Goal: Obtain resource: Download file/media

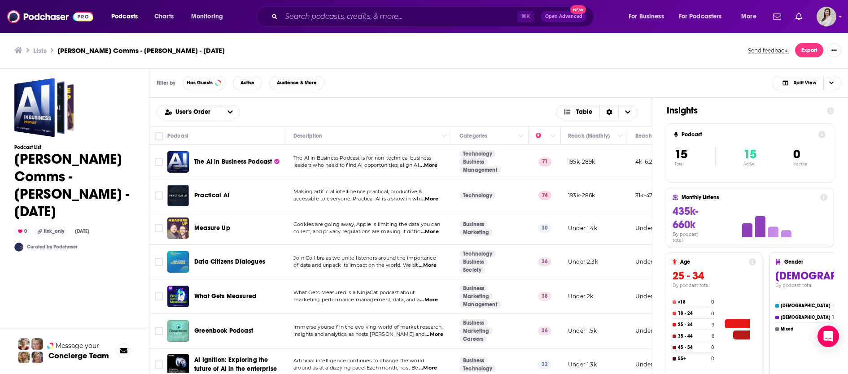
click at [433, 162] on span "...More" at bounding box center [428, 165] width 18 height 7
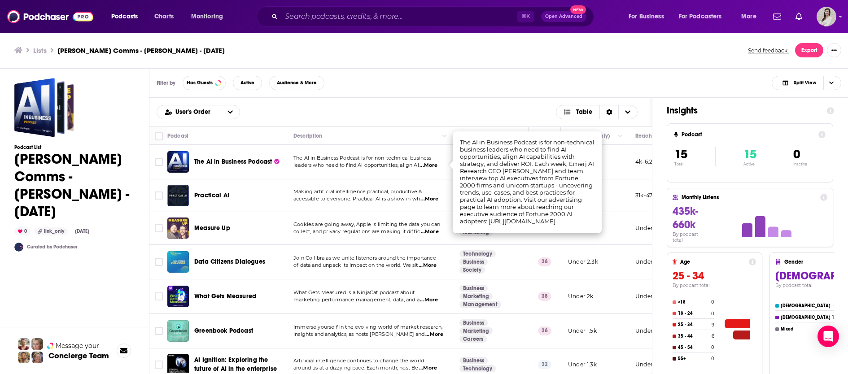
click at [224, 162] on span "The AI in Business Podcast" at bounding box center [233, 162] width 78 height 8
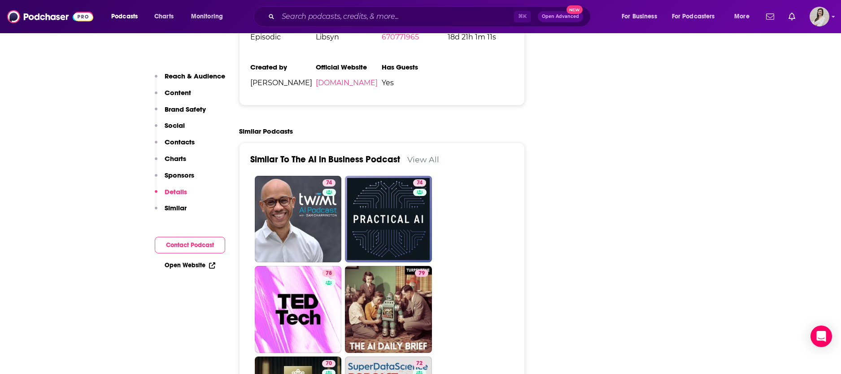
scroll to position [2072, 0]
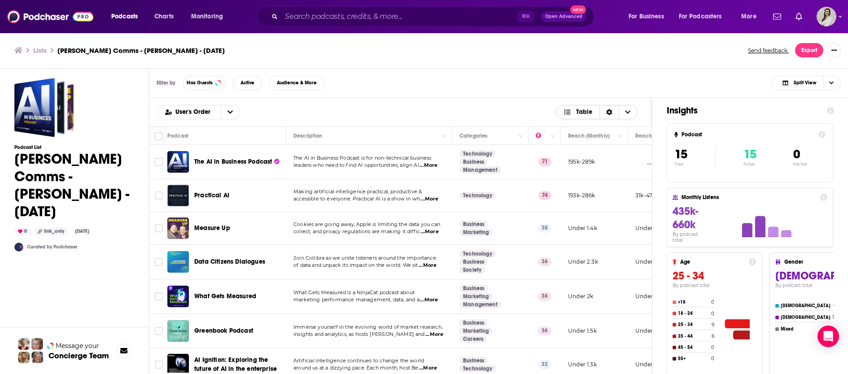
click at [628, 114] on icon "Choose View" at bounding box center [627, 112] width 5 height 6
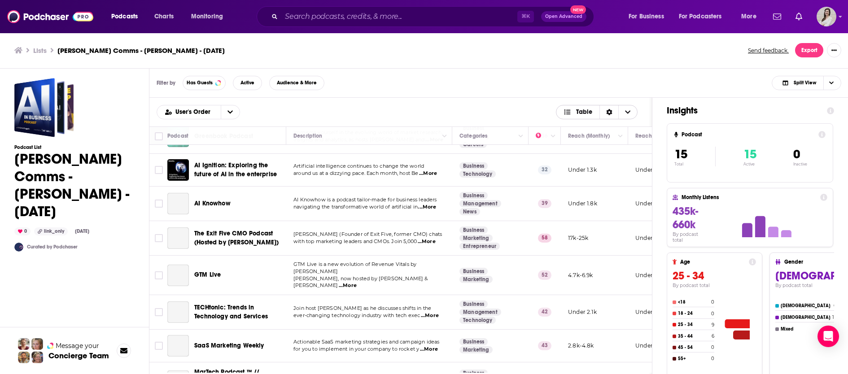
scroll to position [291, 0]
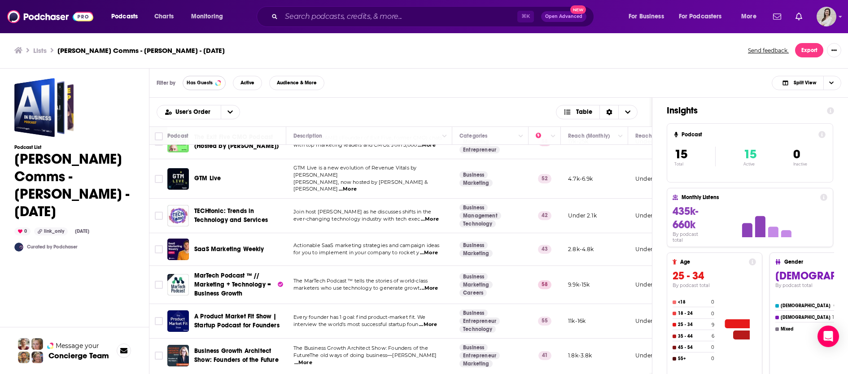
click at [206, 84] on span "Has Guests" at bounding box center [200, 82] width 26 height 5
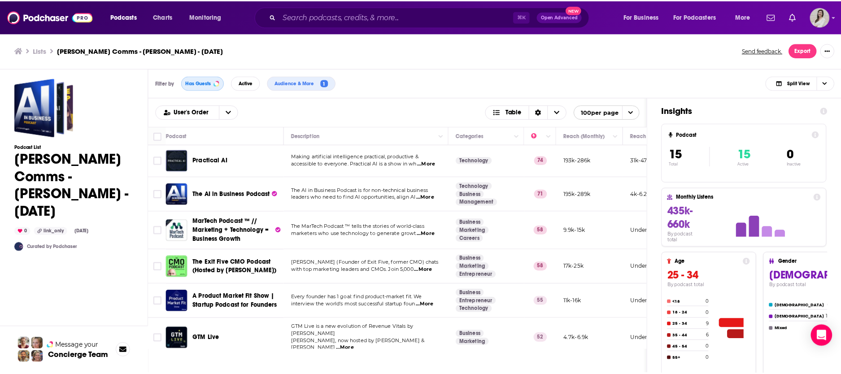
scroll to position [0, 0]
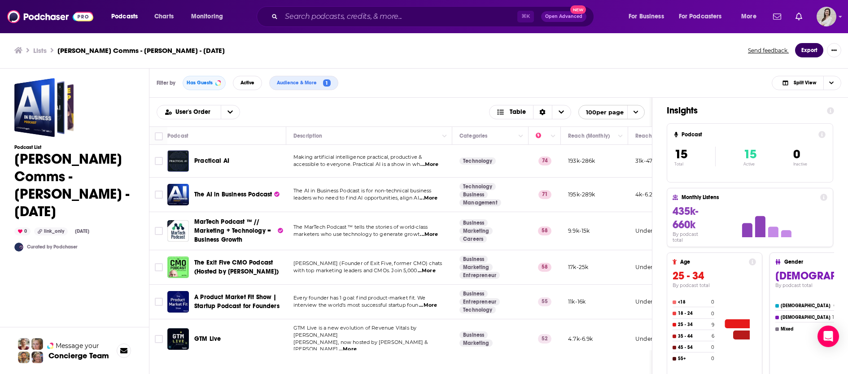
click at [675, 46] on button "Export" at bounding box center [809, 50] width 28 height 14
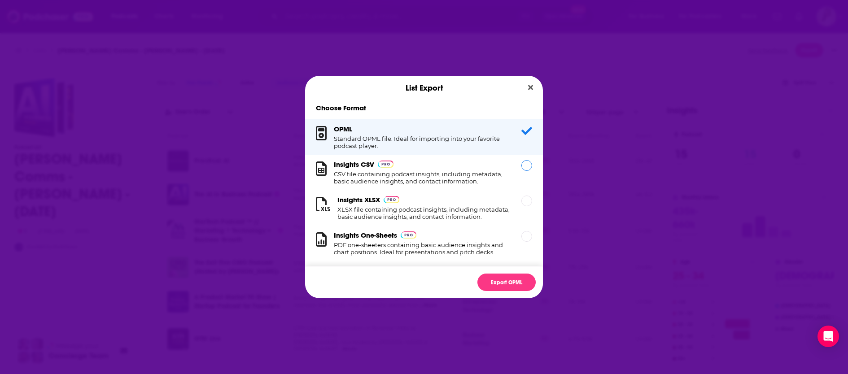
click at [456, 172] on h1 "CSV file containing podcast insights, including metadata, basic audience insigh…" at bounding box center [422, 177] width 177 height 14
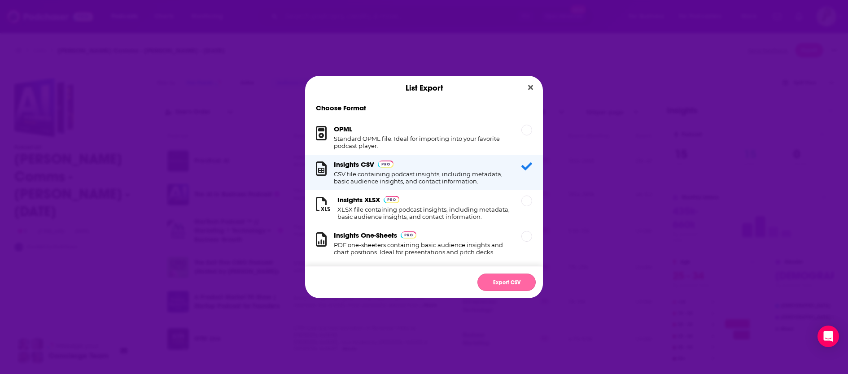
click at [507, 278] on button "Export CSV" at bounding box center [506, 282] width 58 height 17
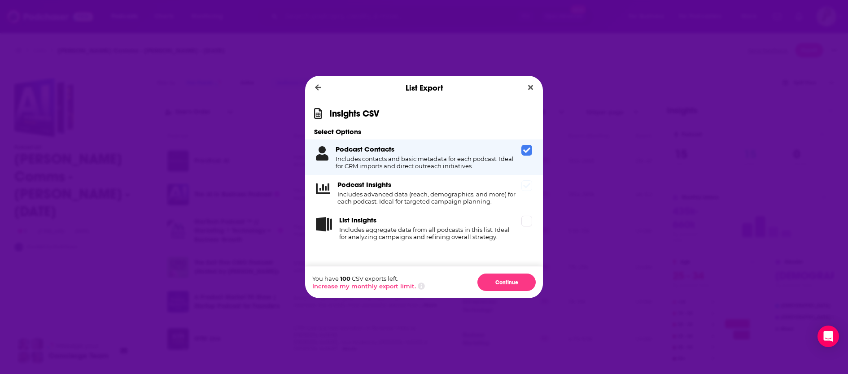
click at [521, 189] on span "Dialog" at bounding box center [526, 185] width 11 height 11
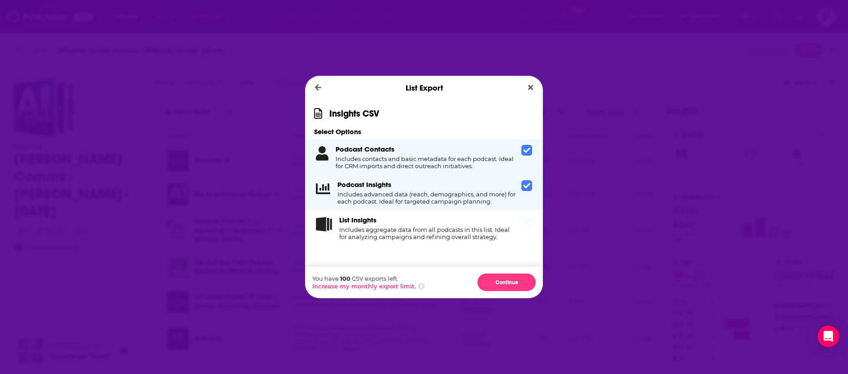
click at [529, 240] on div "List Insights Includes aggregate data from all podcasts in this list. Ideal for…" at bounding box center [424, 227] width 238 height 35
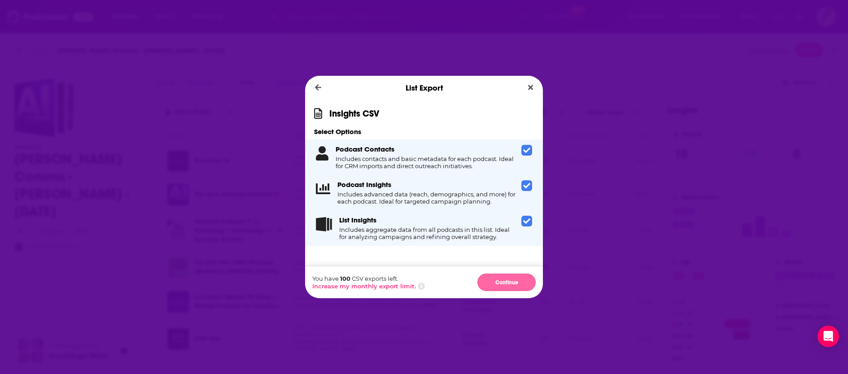
click at [521, 279] on button "Continue" at bounding box center [506, 282] width 58 height 17
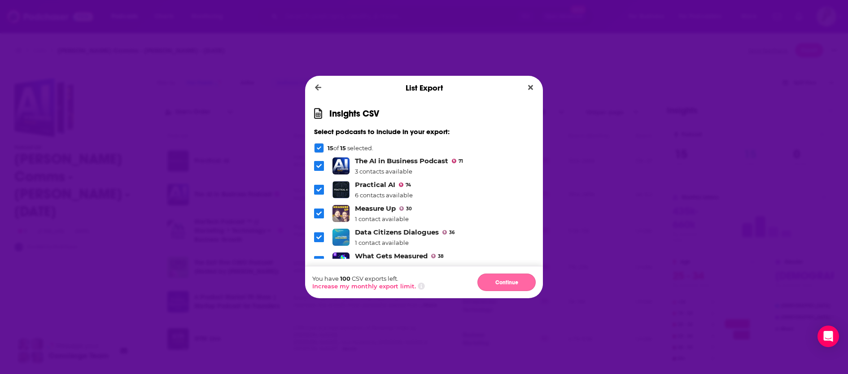
click at [519, 276] on button "Continue" at bounding box center [506, 282] width 58 height 17
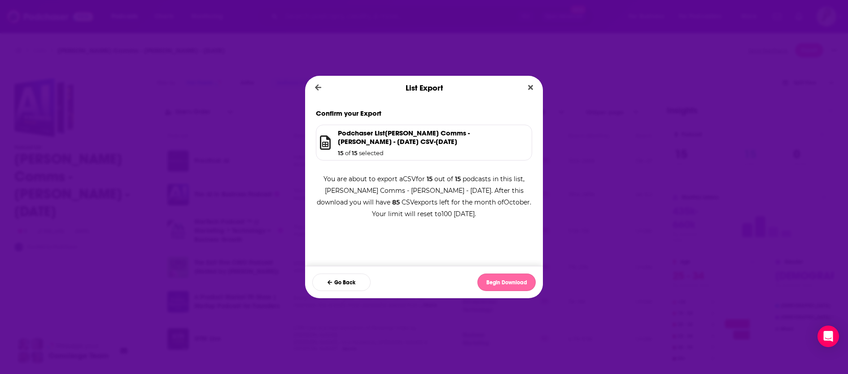
click at [521, 277] on button "Begin Download" at bounding box center [506, 282] width 58 height 17
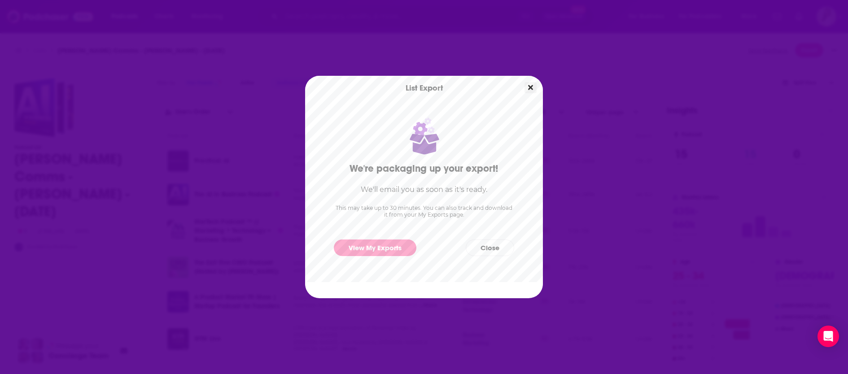
click at [534, 84] on button "Close" at bounding box center [530, 87] width 12 height 11
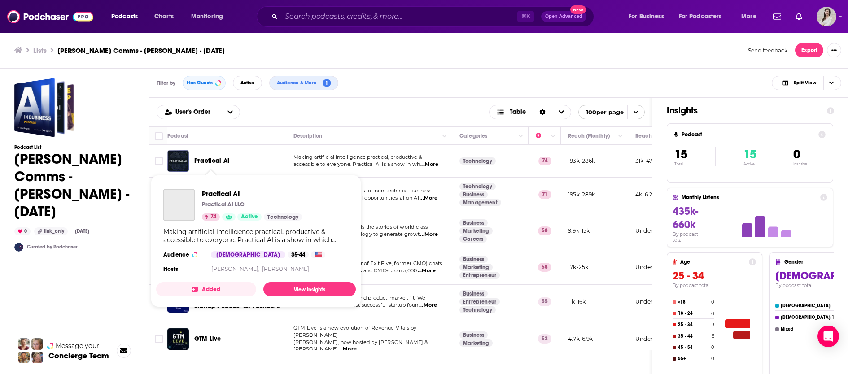
click at [220, 158] on span "Practical AI" at bounding box center [211, 161] width 35 height 8
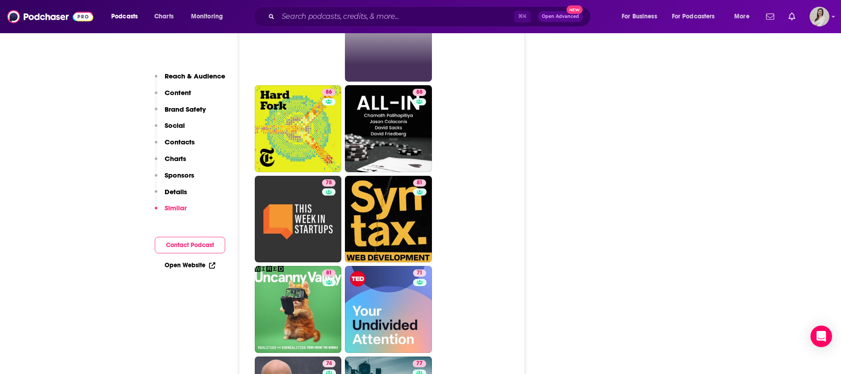
scroll to position [2059, 0]
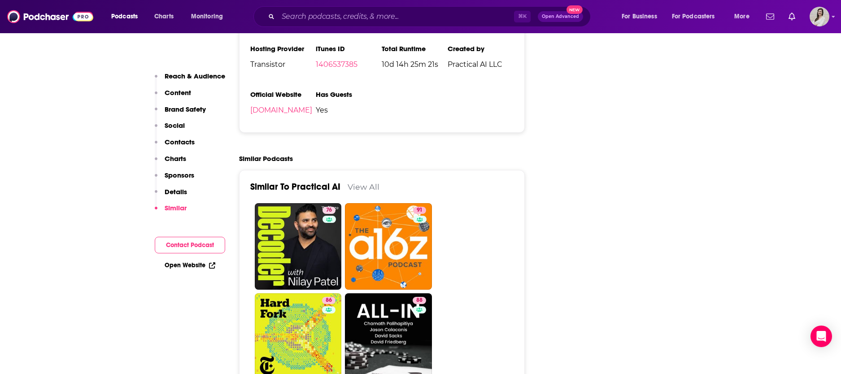
click at [202, 269] on link "Open Website" at bounding box center [190, 266] width 51 height 8
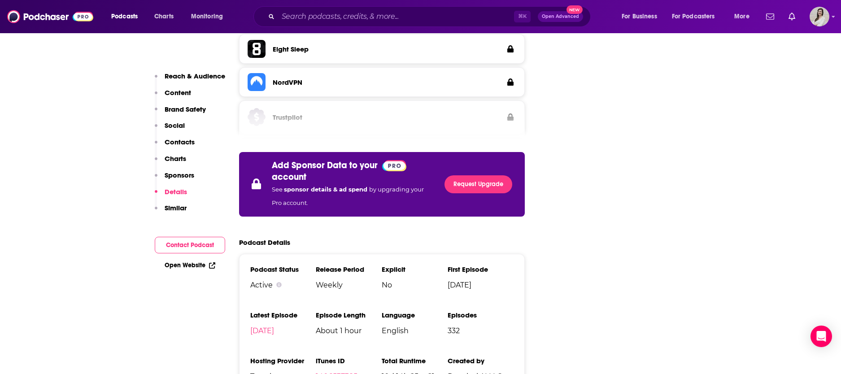
scroll to position [1430, 0]
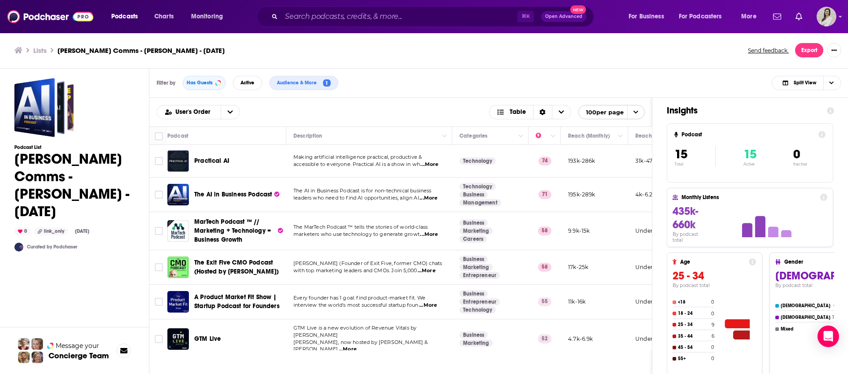
click at [245, 227] on div "Podcasts Charts Monitoring ⌘ K Open Advanced New For Business For Podcasters Mo…" at bounding box center [424, 187] width 848 height 374
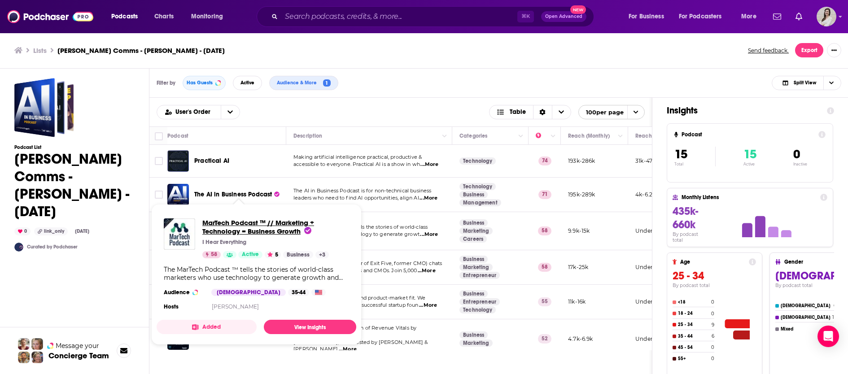
click at [245, 226] on span "MarTech Podcast ™ // Marketing + Technology = Business Growth" at bounding box center [258, 226] width 112 height 17
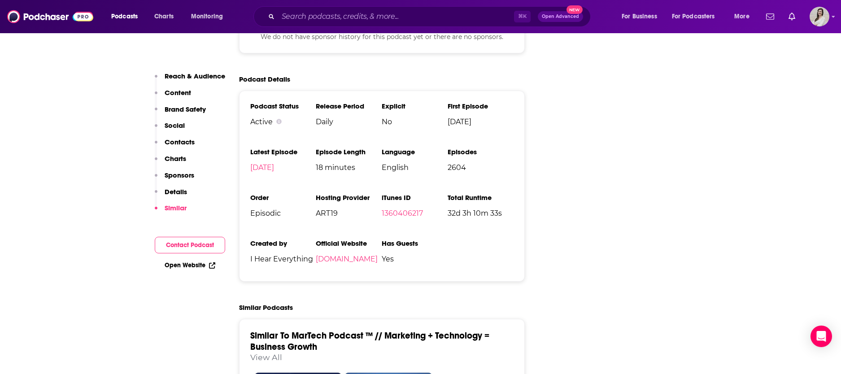
scroll to position [1617, 0]
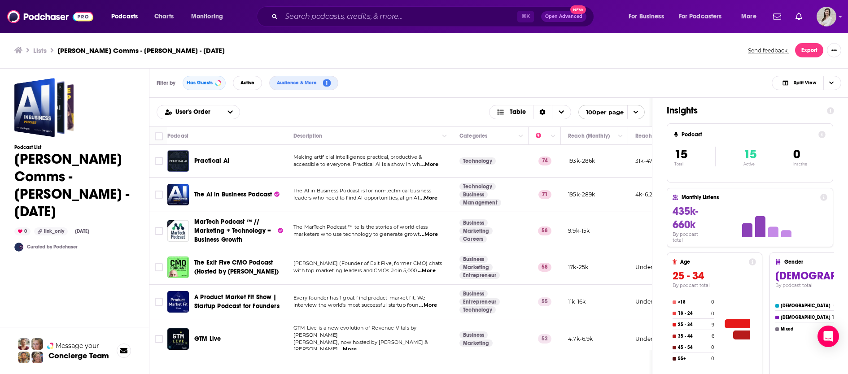
click at [247, 264] on div "Podcasts Charts Monitoring ⌘ K Open Advanced New For Business For Podcasters Mo…" at bounding box center [424, 187] width 848 height 374
click at [262, 119] on div "User's Order Table 100 per page" at bounding box center [400, 112] width 502 height 29
click at [245, 302] on span "A Product Market Fit Show | Startup Podcast for Founders" at bounding box center [236, 301] width 85 height 17
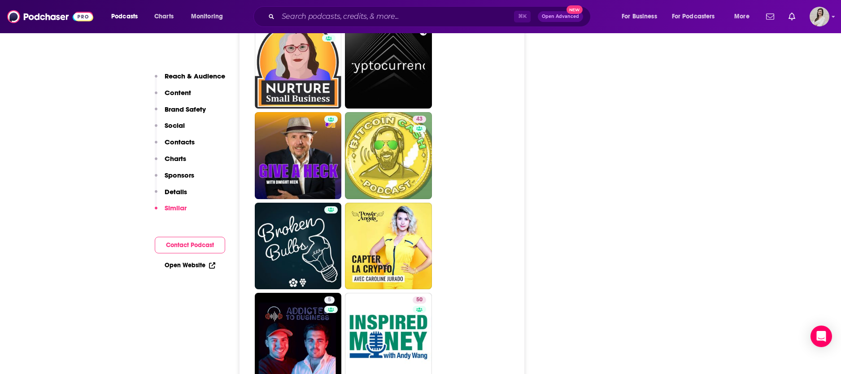
scroll to position [4099, 0]
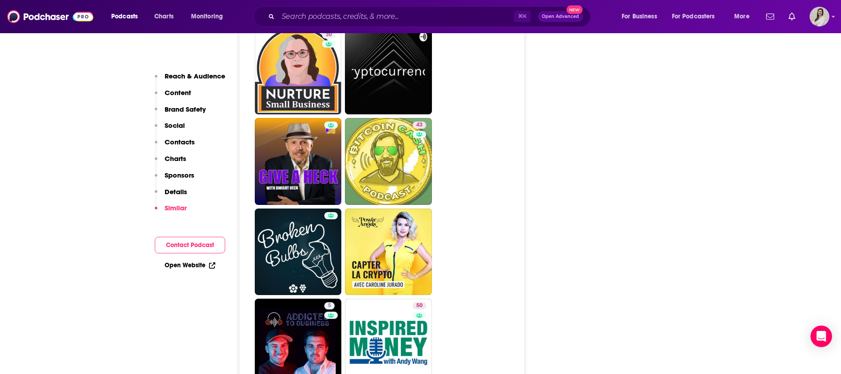
click at [205, 270] on div "Open Website" at bounding box center [190, 265] width 70 height 17
click at [204, 266] on link "Open Website" at bounding box center [190, 266] width 51 height 8
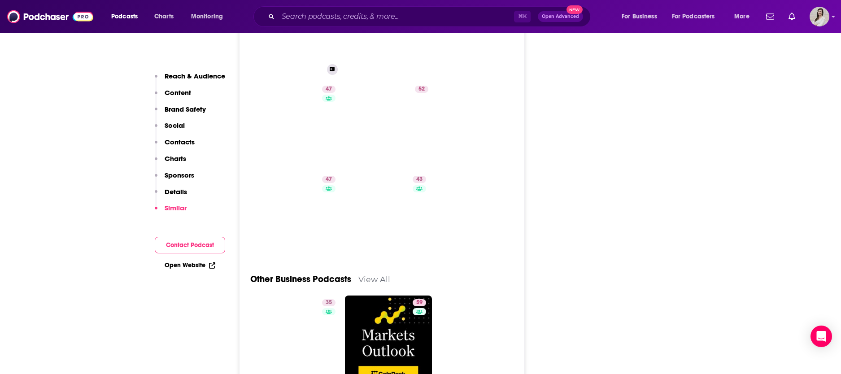
scroll to position [2222, 0]
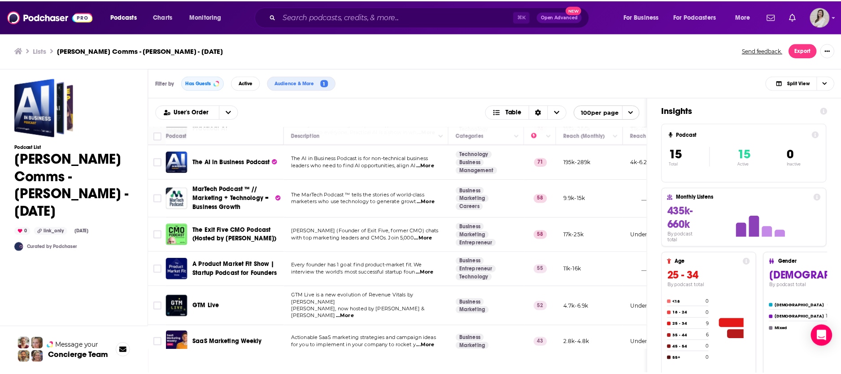
scroll to position [168, 0]
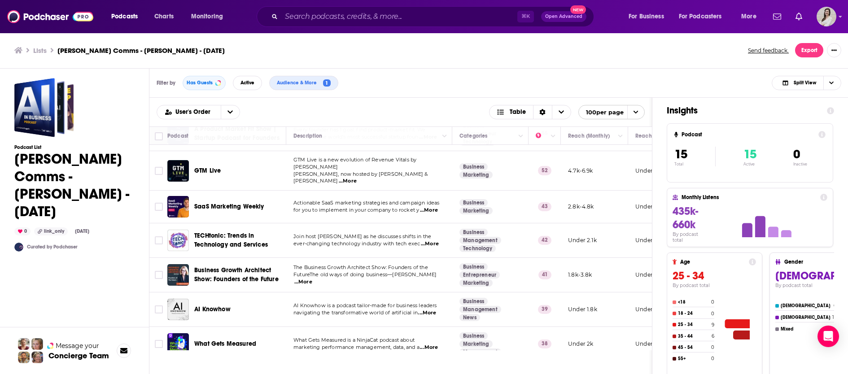
click at [210, 167] on span "GTM Live" at bounding box center [207, 171] width 26 height 8
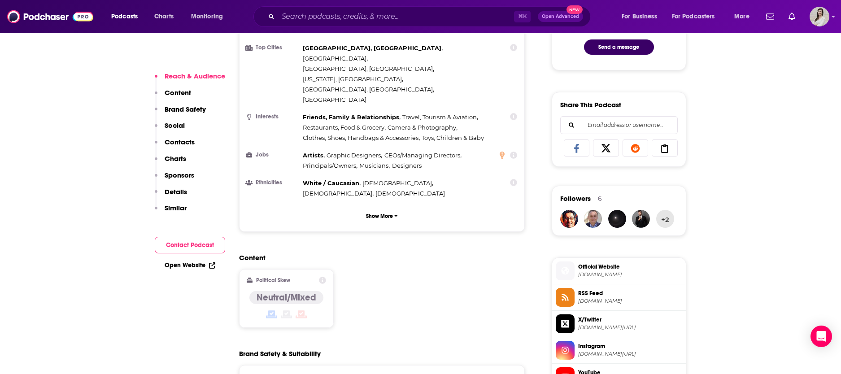
scroll to position [515, 0]
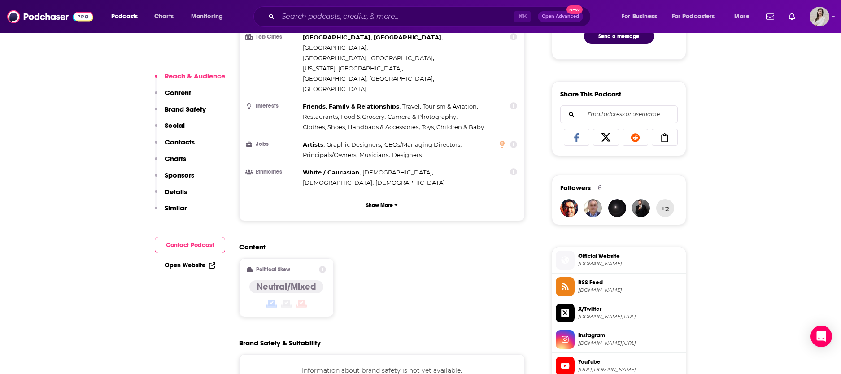
click at [203, 266] on link "Open Website" at bounding box center [190, 266] width 51 height 8
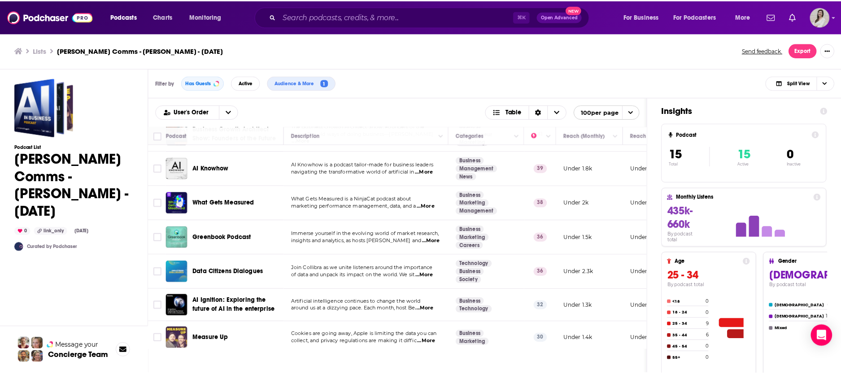
scroll to position [314, 0]
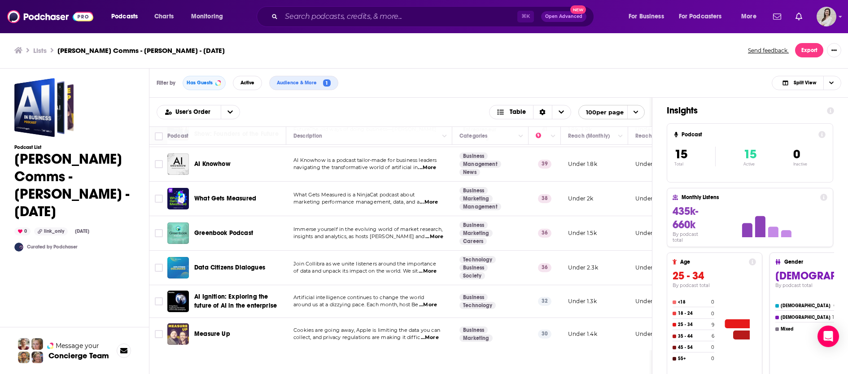
click at [220, 330] on span "Measure Up" at bounding box center [212, 334] width 36 height 8
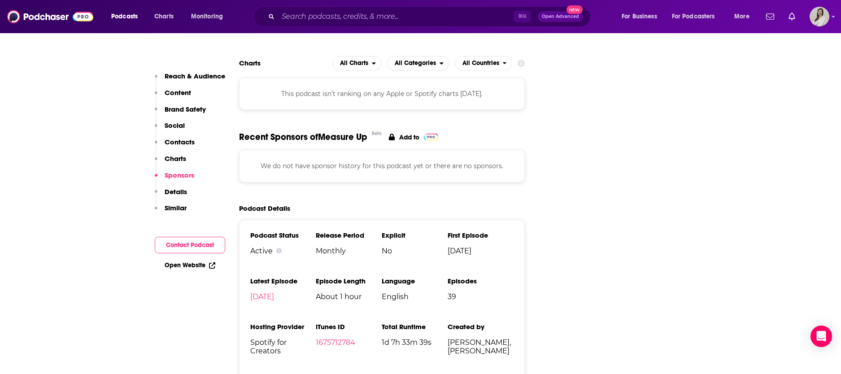
scroll to position [1235, 0]
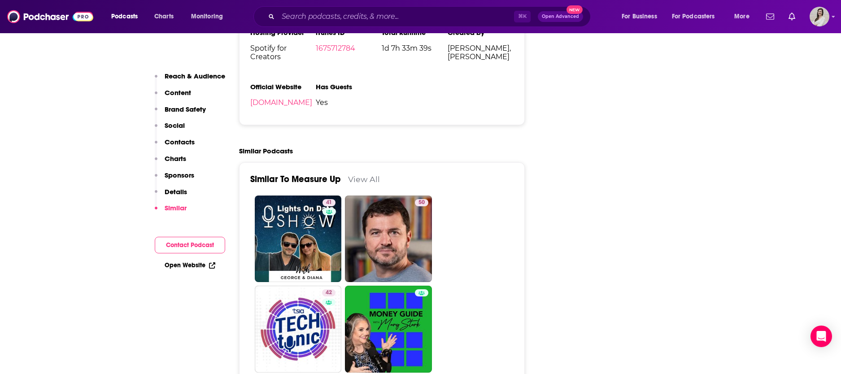
click at [193, 269] on div "Open Website" at bounding box center [190, 265] width 70 height 17
click at [201, 265] on link "Open Website" at bounding box center [190, 266] width 51 height 8
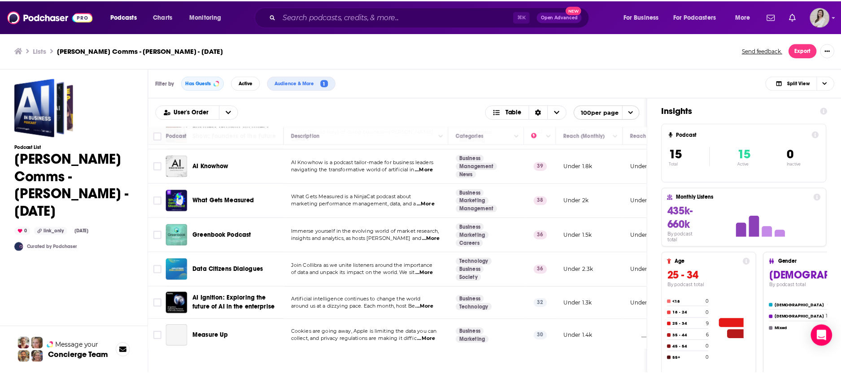
scroll to position [314, 0]
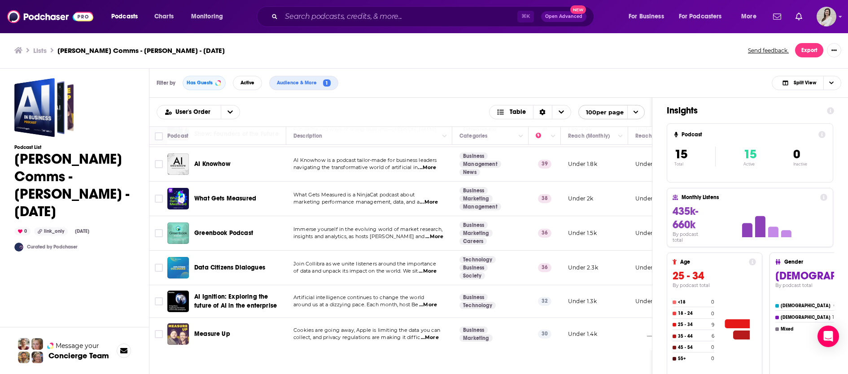
click at [255, 293] on span "AI Ignition: Exploring the future of AI in the enterprise" at bounding box center [235, 301] width 83 height 17
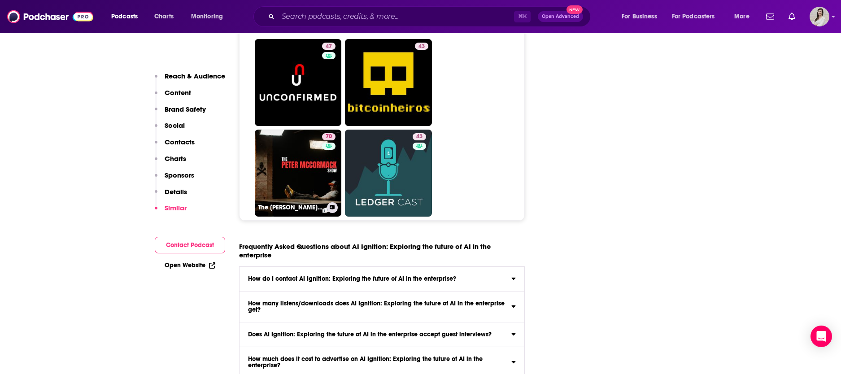
scroll to position [4194, 0]
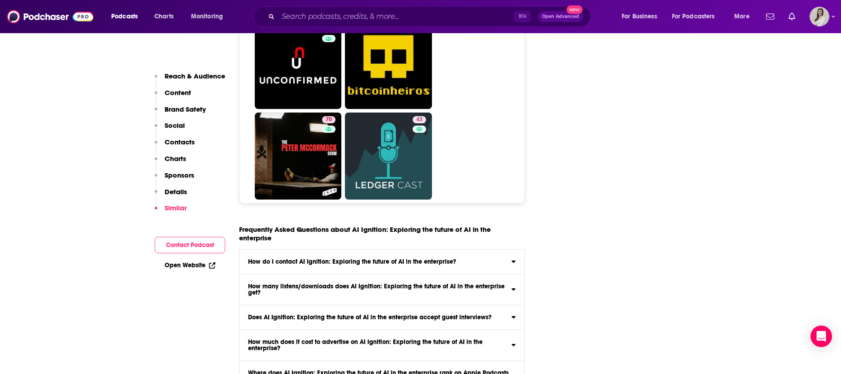
click at [193, 272] on div "Open Website" at bounding box center [190, 265] width 70 height 17
click at [200, 262] on link "Open Website" at bounding box center [190, 266] width 51 height 8
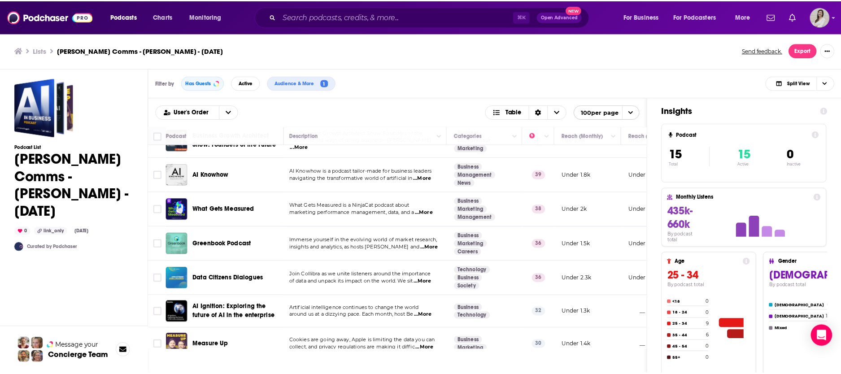
scroll to position [314, 2]
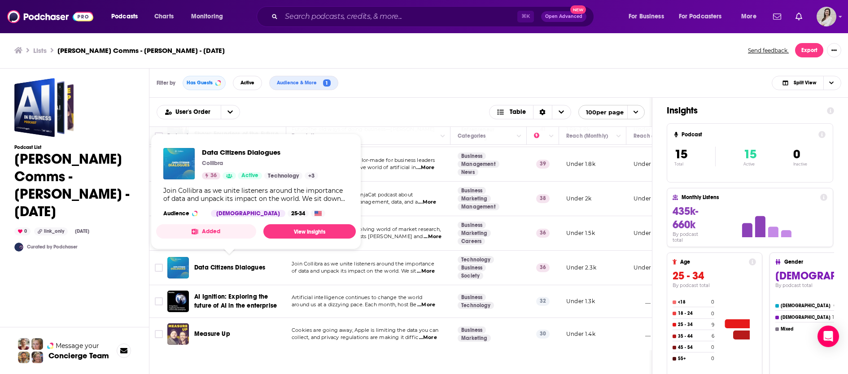
click at [244, 264] on span "Data Citizens Dialogues" at bounding box center [229, 268] width 71 height 8
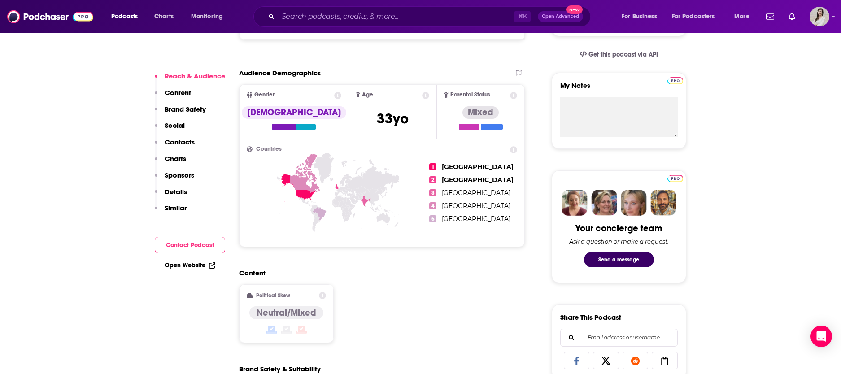
scroll to position [578, 0]
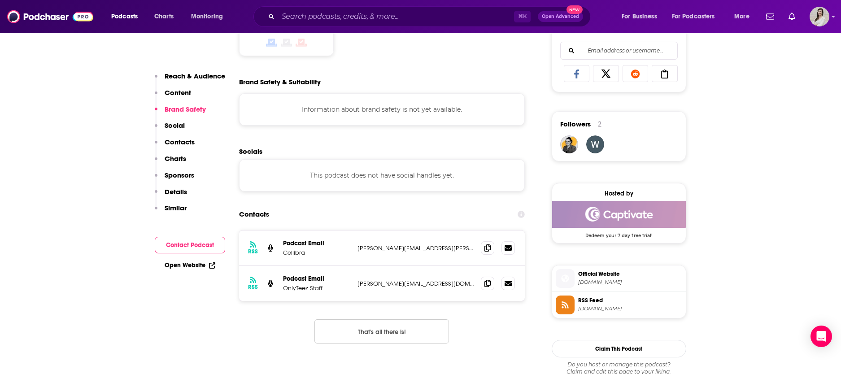
click at [199, 263] on link "Open Website" at bounding box center [190, 266] width 51 height 8
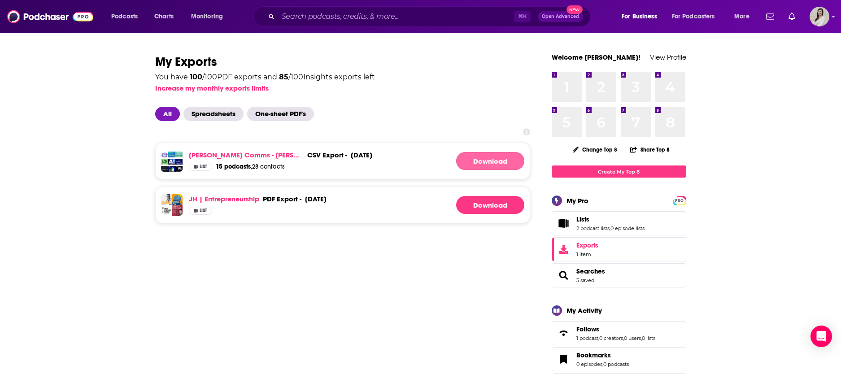
click at [479, 158] on link "Download" at bounding box center [490, 161] width 68 height 18
click at [241, 154] on link "[PERSON_NAME] Comms - [PERSON_NAME] - [DATE]" at bounding box center [246, 155] width 115 height 9
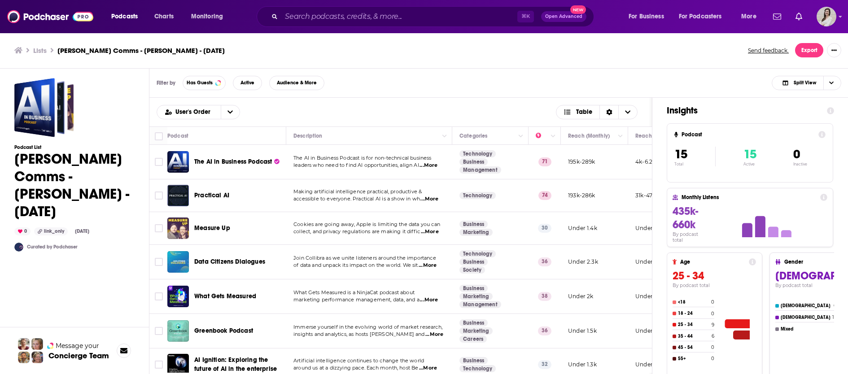
click at [254, 164] on span "The AI in Business Podcast" at bounding box center [233, 162] width 78 height 8
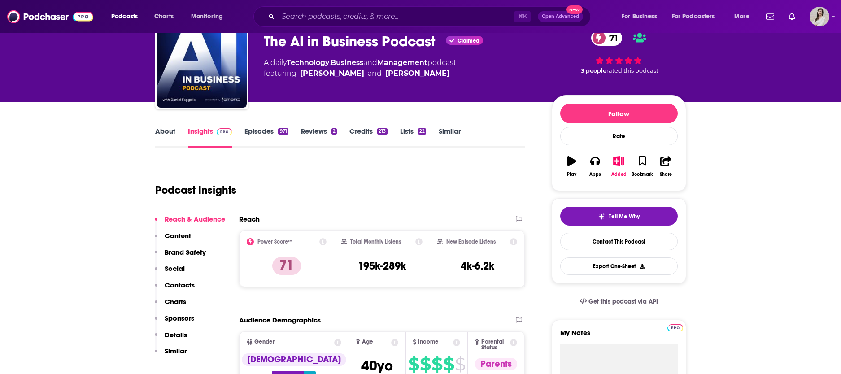
scroll to position [22, 0]
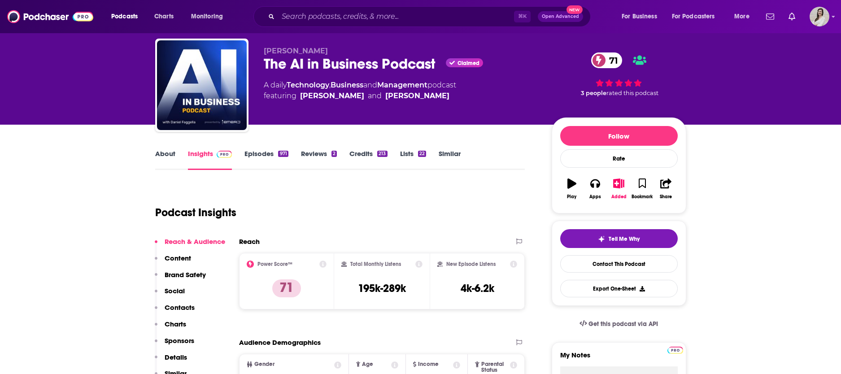
click at [272, 153] on link "Episodes 971" at bounding box center [267, 159] width 44 height 21
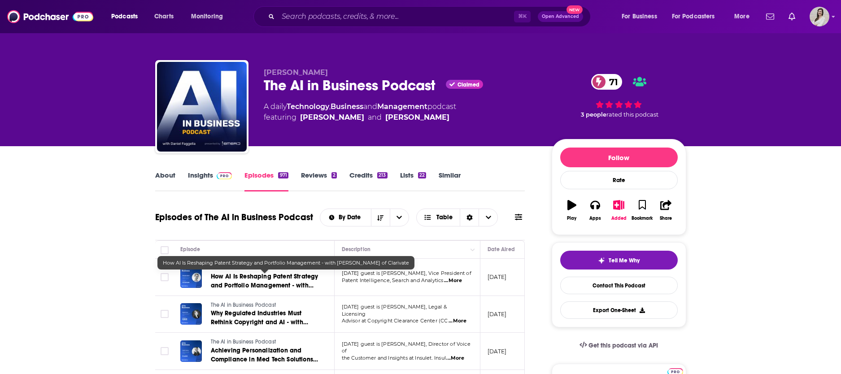
click at [247, 273] on span "How AI Is Reshaping Patent Strategy and Portfolio Management - with Shandon Qui…" at bounding box center [265, 286] width 108 height 26
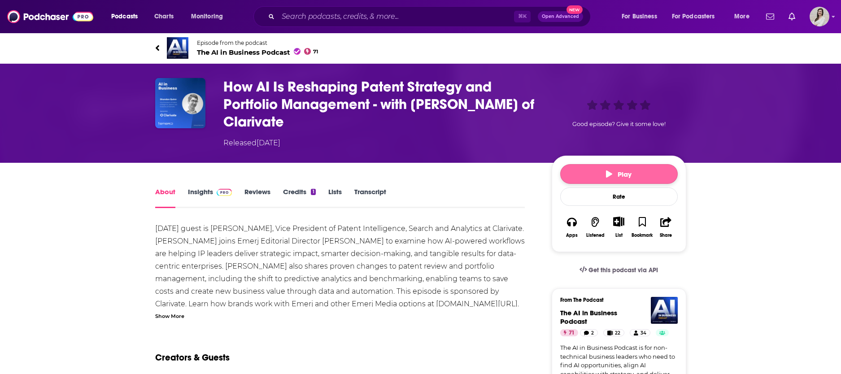
click at [619, 176] on span "Play" at bounding box center [619, 174] width 26 height 9
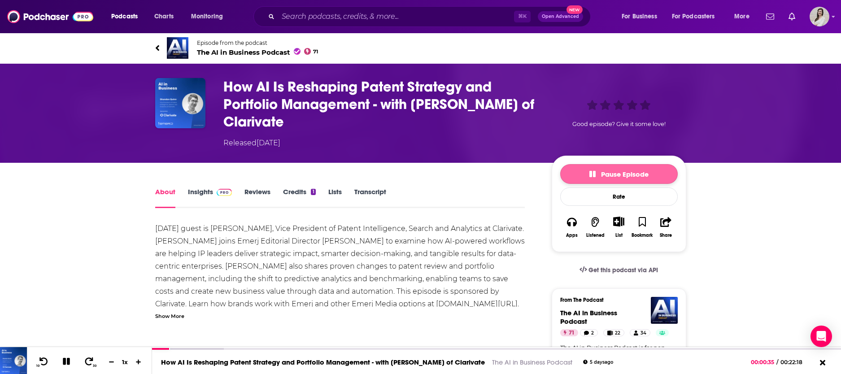
click at [604, 172] on span "Pause Episode" at bounding box center [619, 174] width 59 height 9
